Goal: Task Accomplishment & Management: Manage account settings

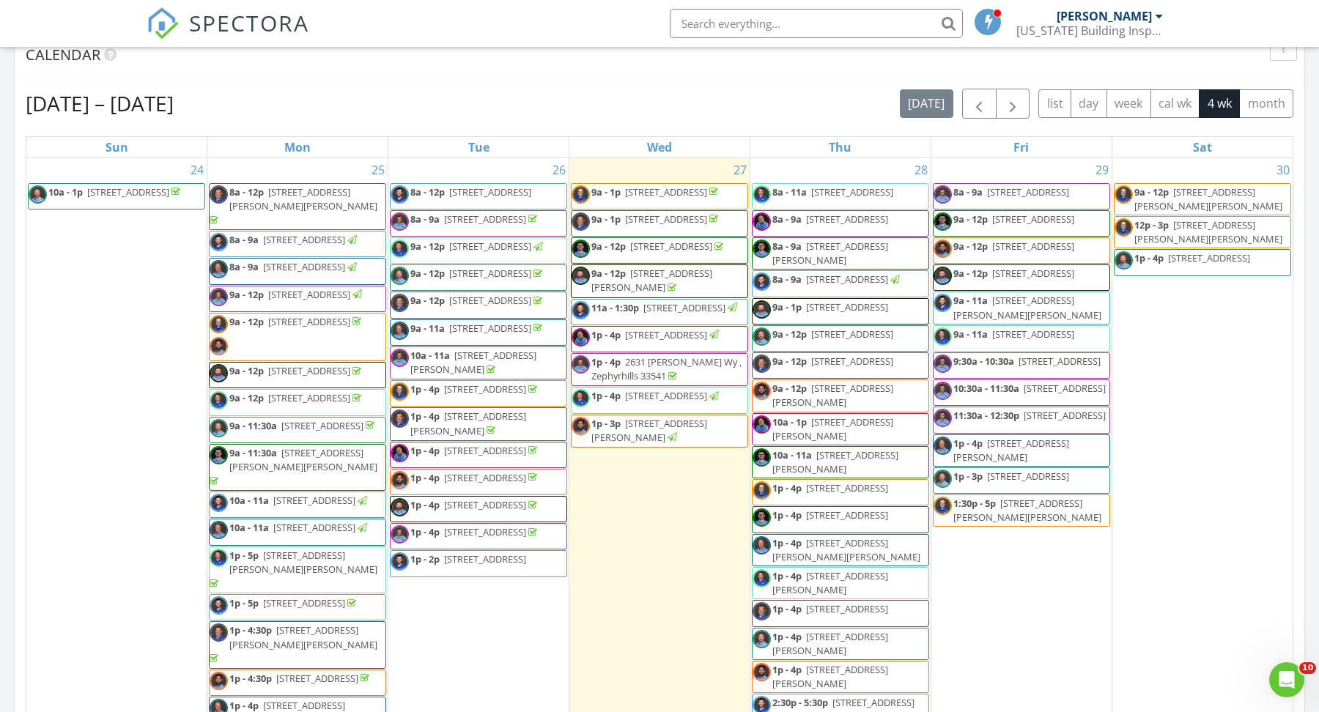
scroll to position [1333, 1319]
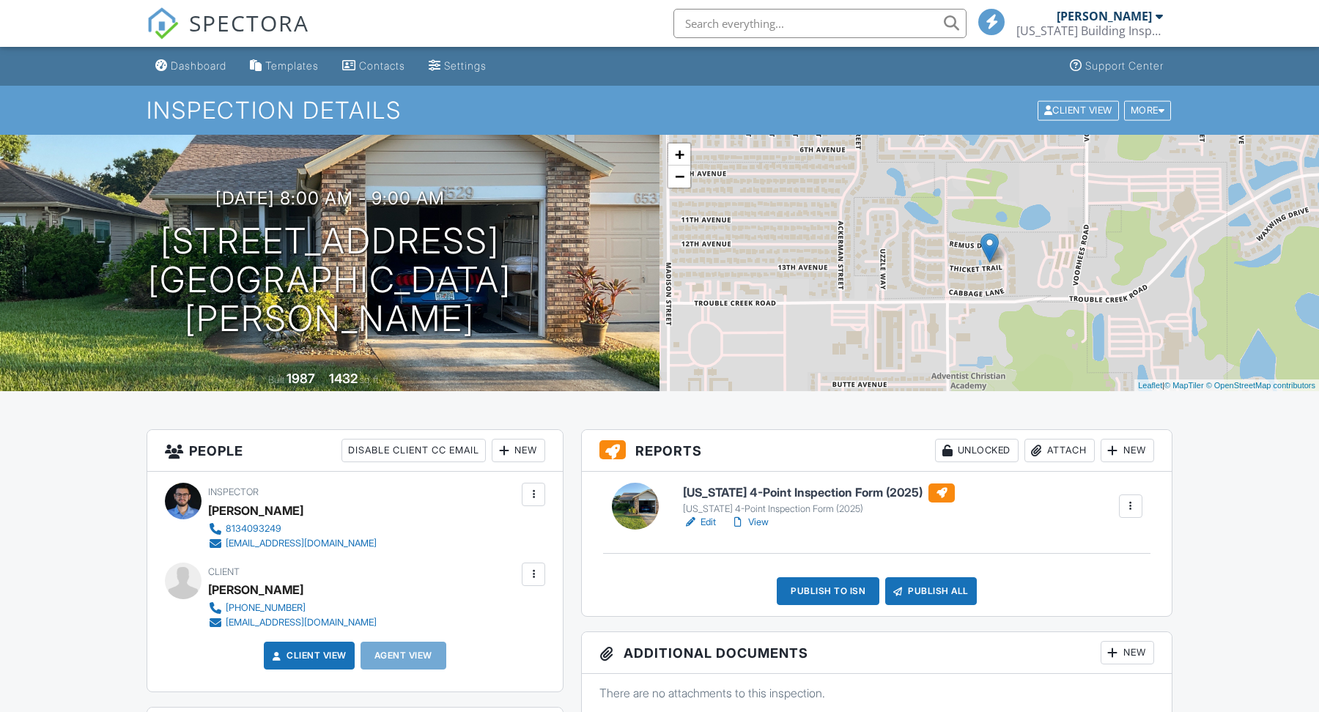
click at [754, 525] on link "View" at bounding box center [749, 522] width 38 height 15
click at [837, 595] on div "Publish to ISN" at bounding box center [828, 591] width 103 height 28
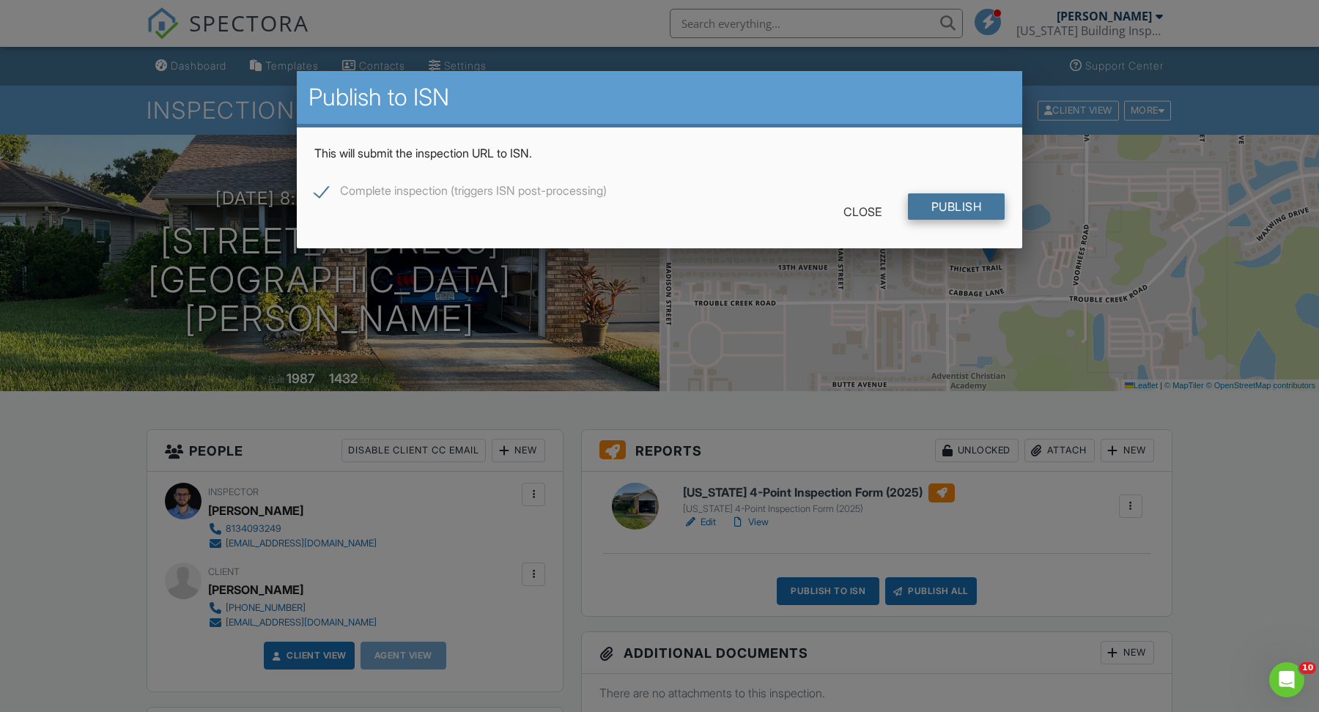
click at [949, 199] on input "Publish" at bounding box center [956, 206] width 97 height 26
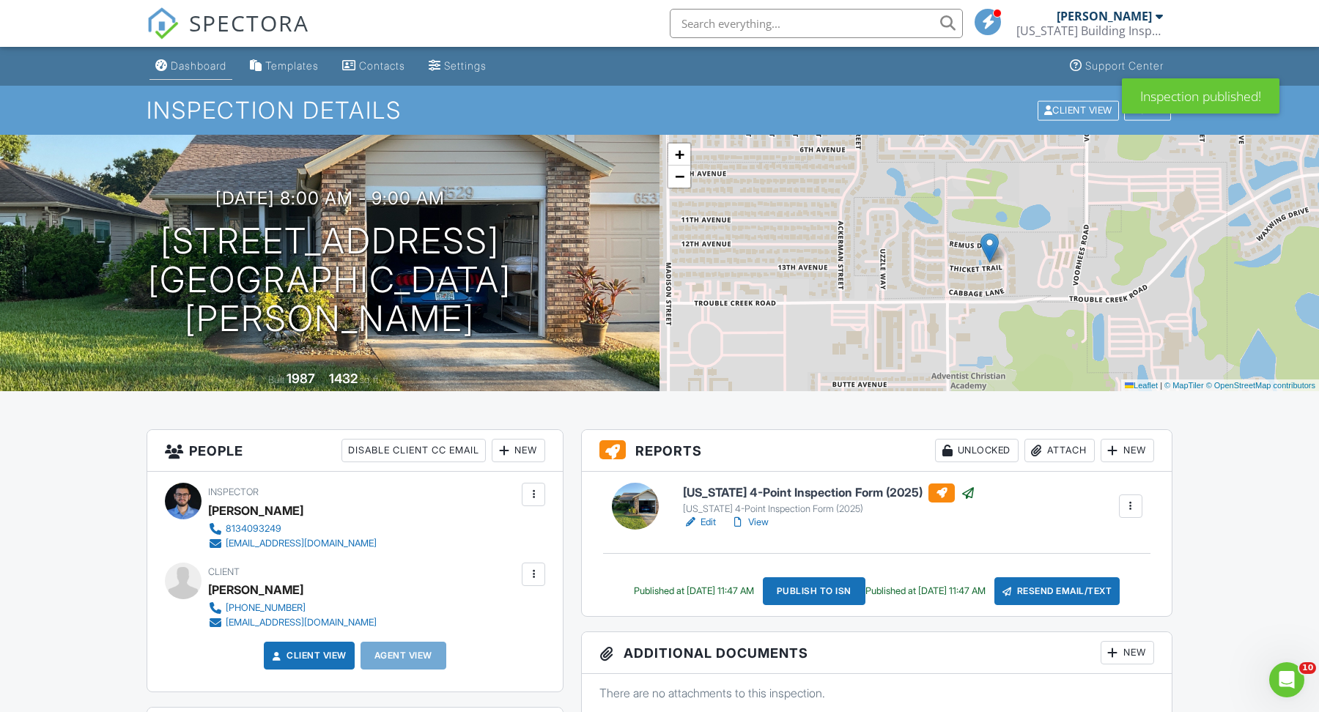
click at [179, 58] on link "Dashboard" at bounding box center [190, 66] width 83 height 27
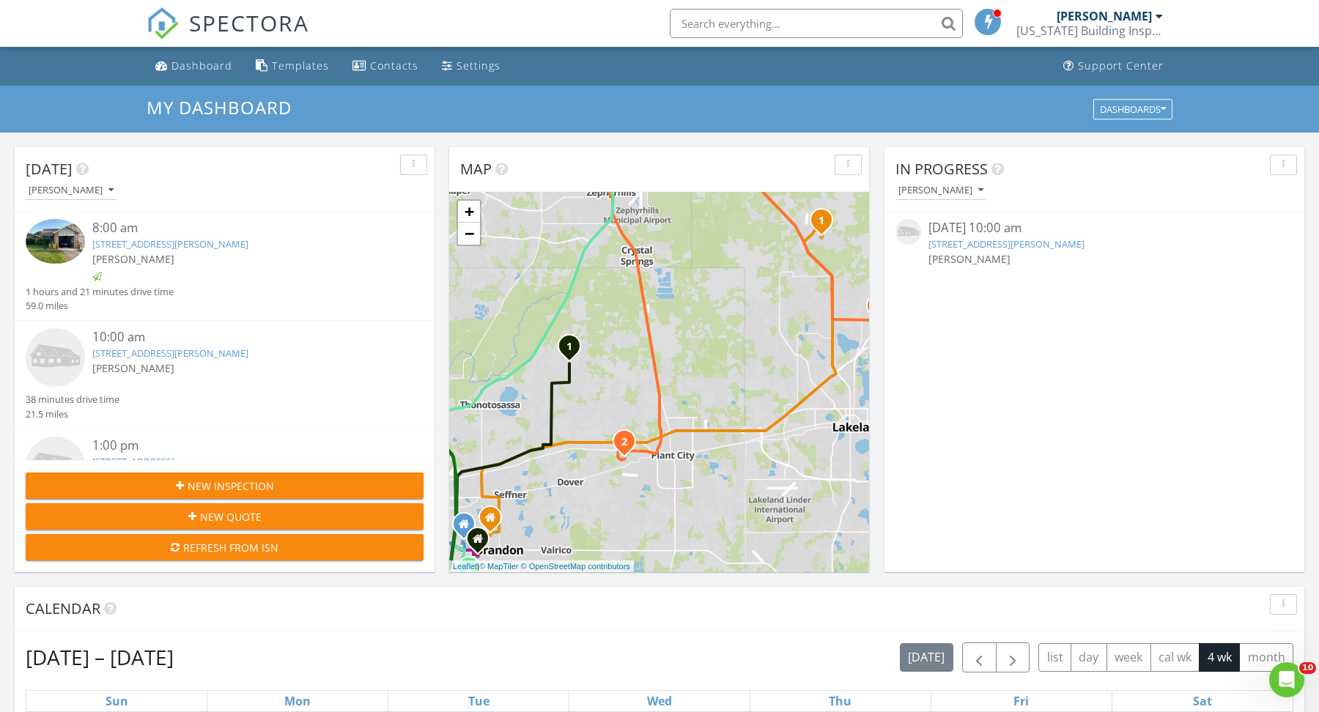
click at [724, 26] on input "text" at bounding box center [816, 23] width 293 height 29
paste input "4204 Elba pl"
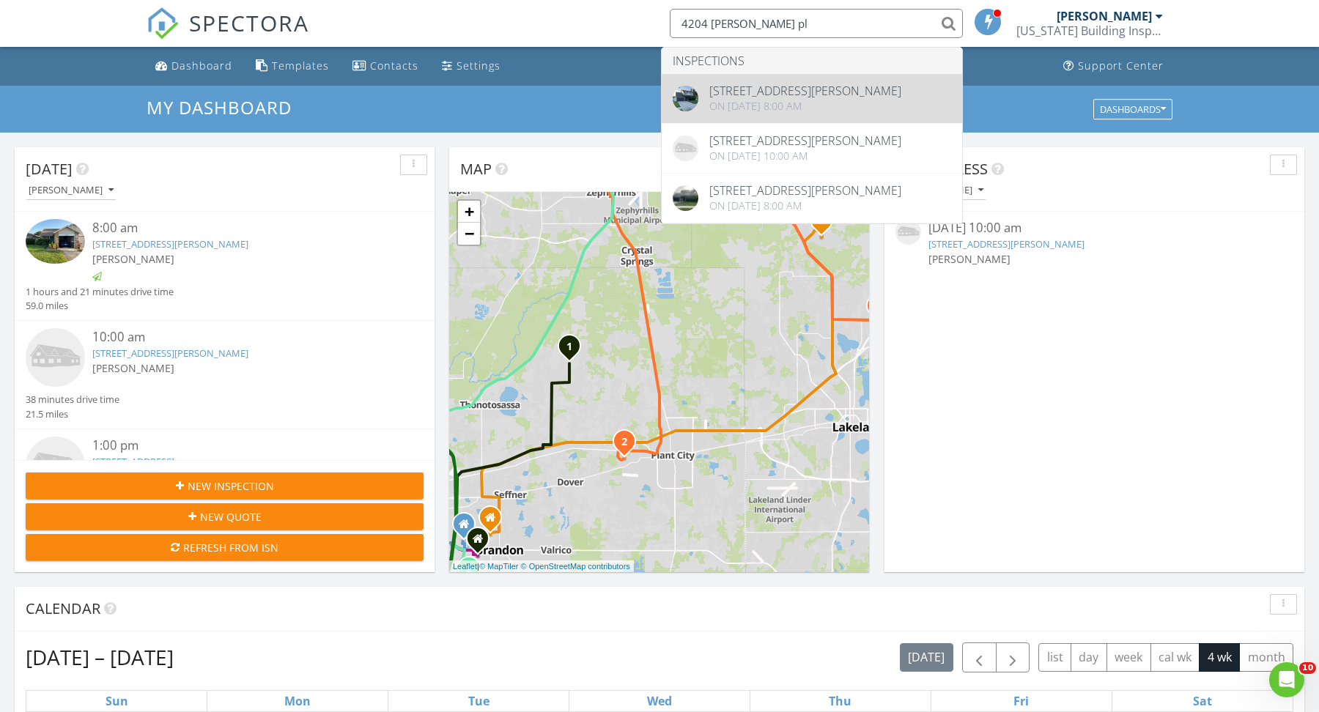
type input "4204 Elba pl"
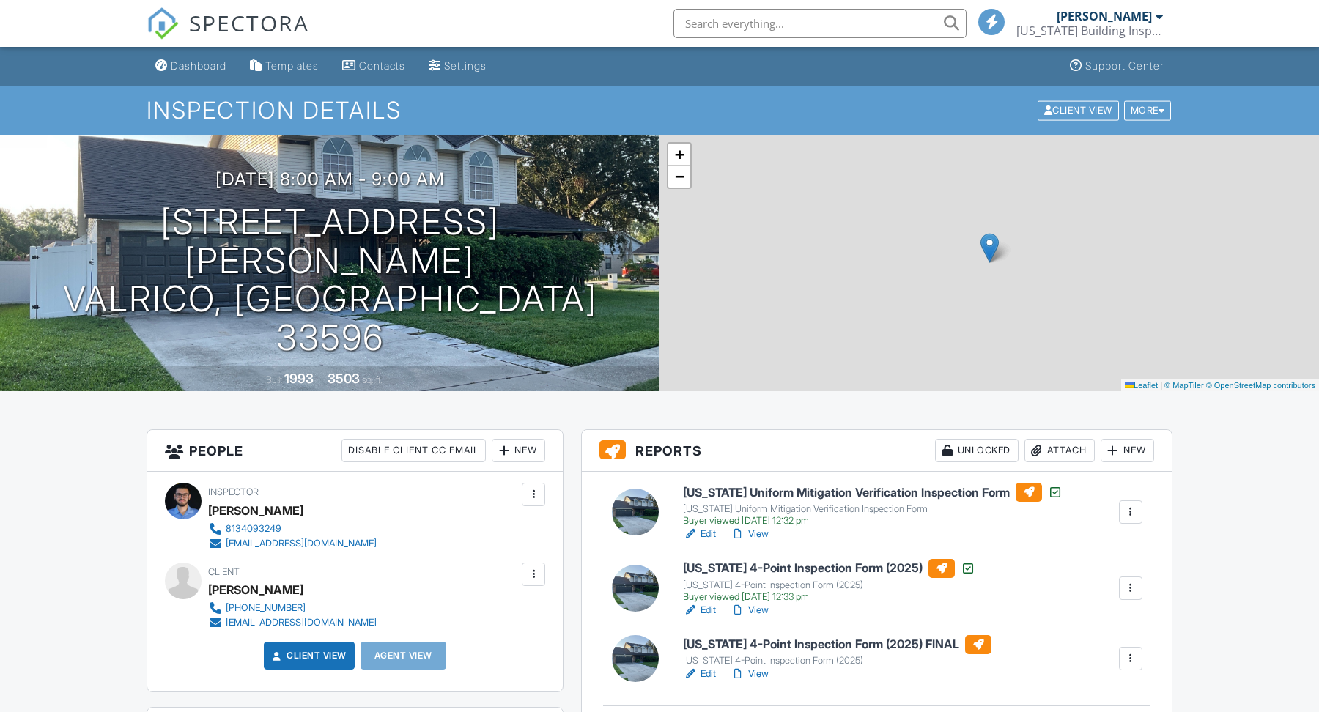
click at [757, 667] on link "View" at bounding box center [749, 674] width 38 height 15
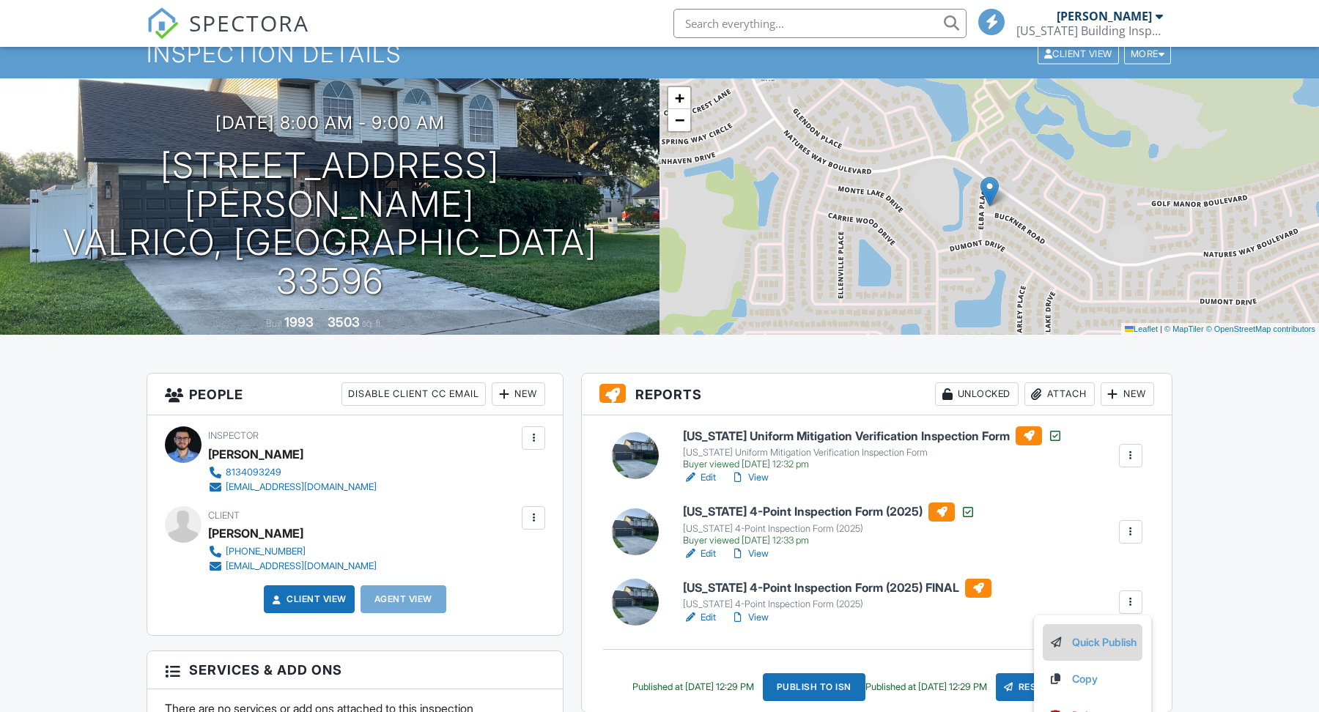
click at [1118, 635] on link "Quick Publish" at bounding box center [1092, 642] width 88 height 16
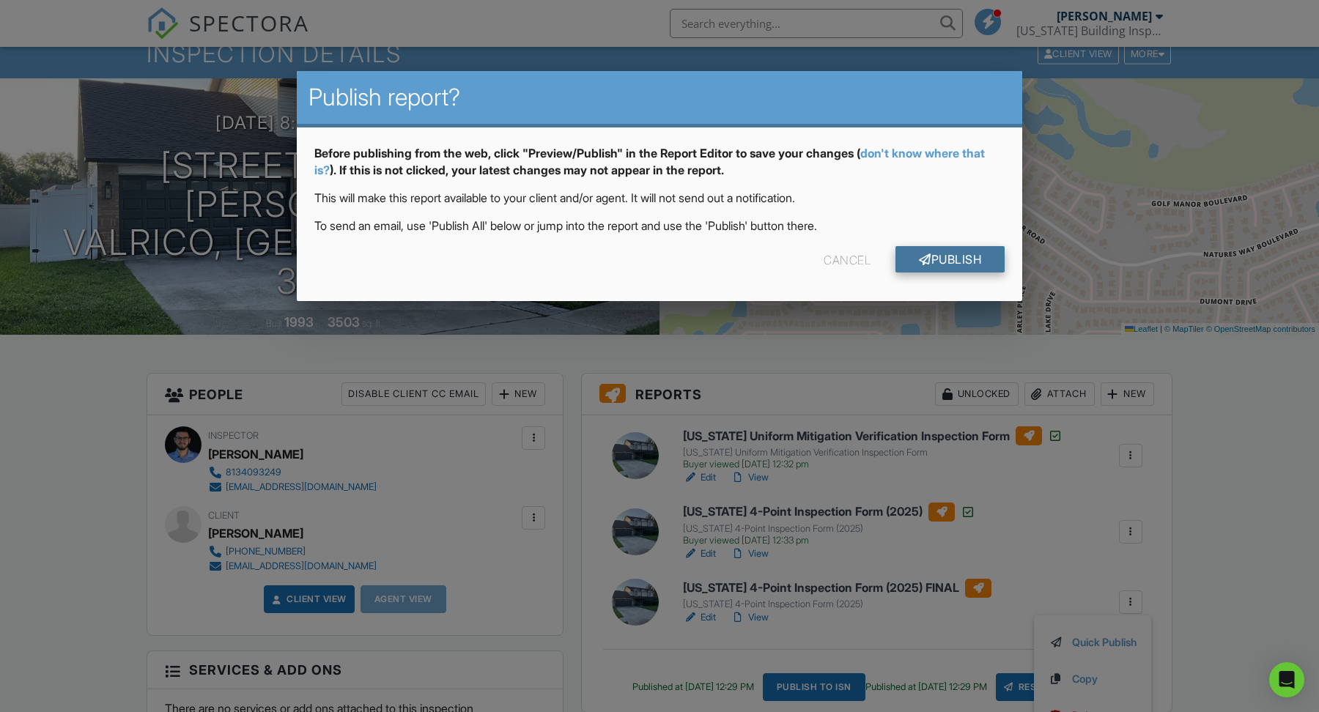
click at [968, 259] on link "Publish" at bounding box center [949, 259] width 109 height 26
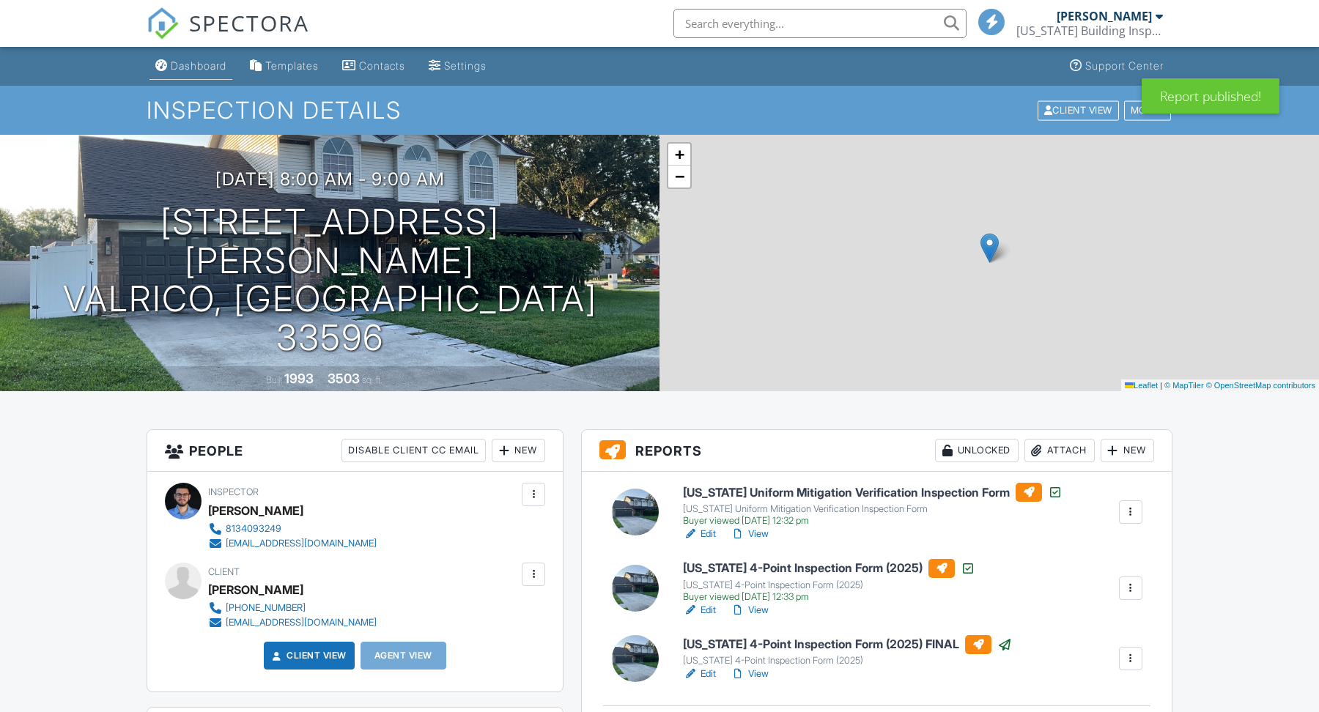
click at [188, 70] on div "Dashboard" at bounding box center [199, 65] width 56 height 12
